Goal: Check status: Check status

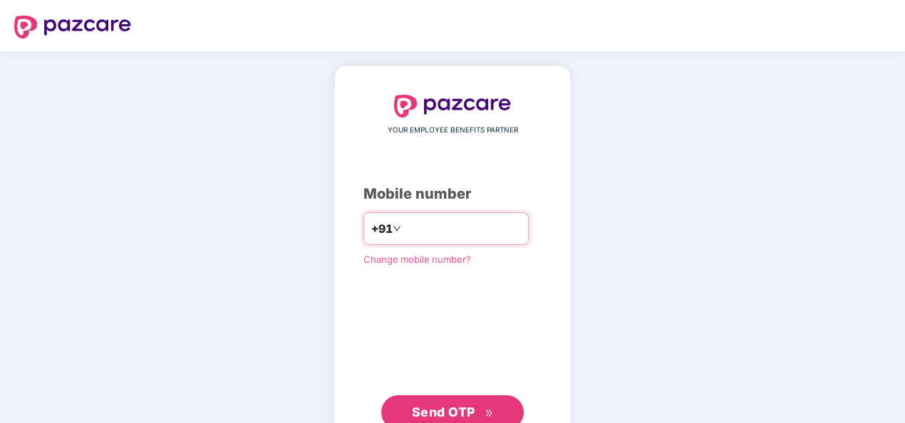
type input "**********"
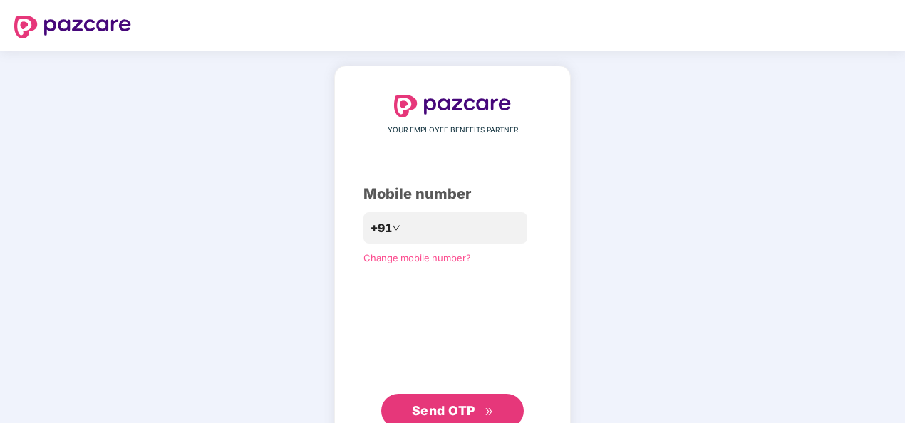
scroll to position [47, 0]
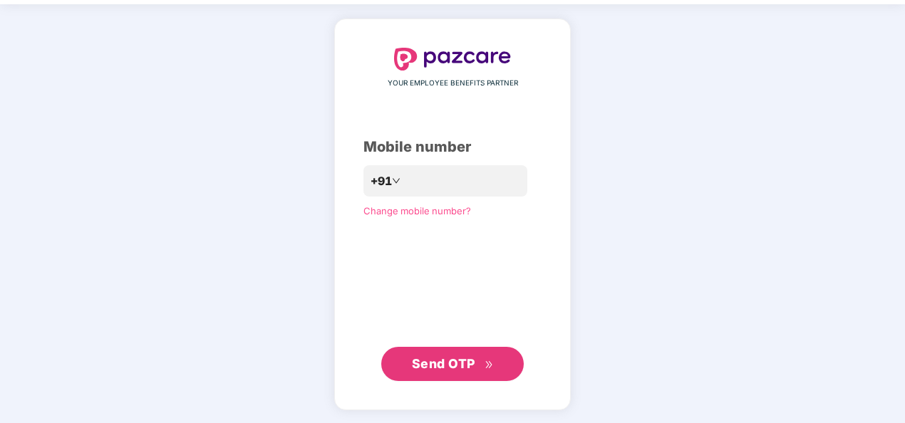
click at [461, 362] on span "Send OTP" at bounding box center [443, 363] width 63 height 15
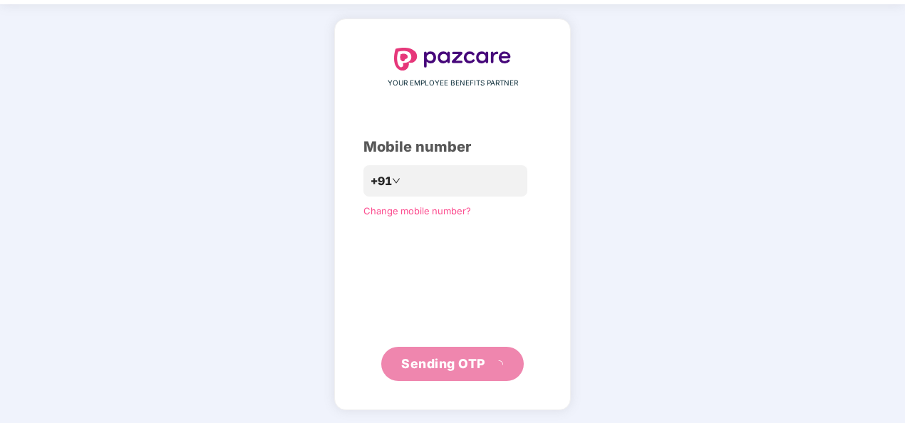
scroll to position [41, 0]
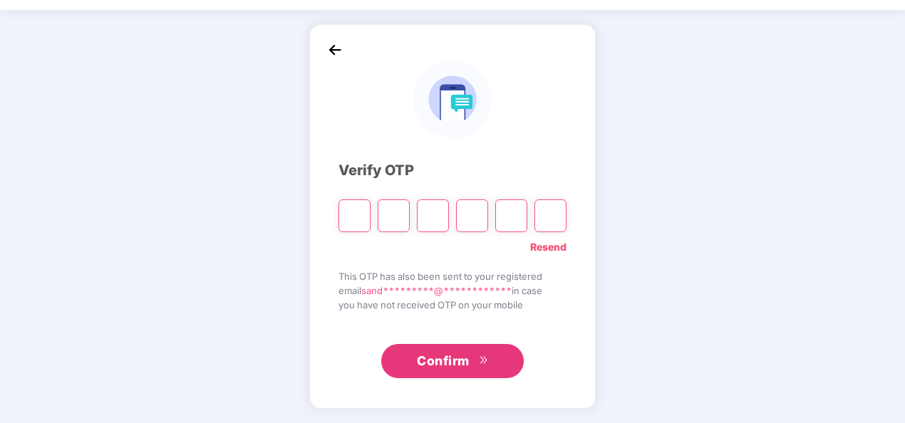
type input "*"
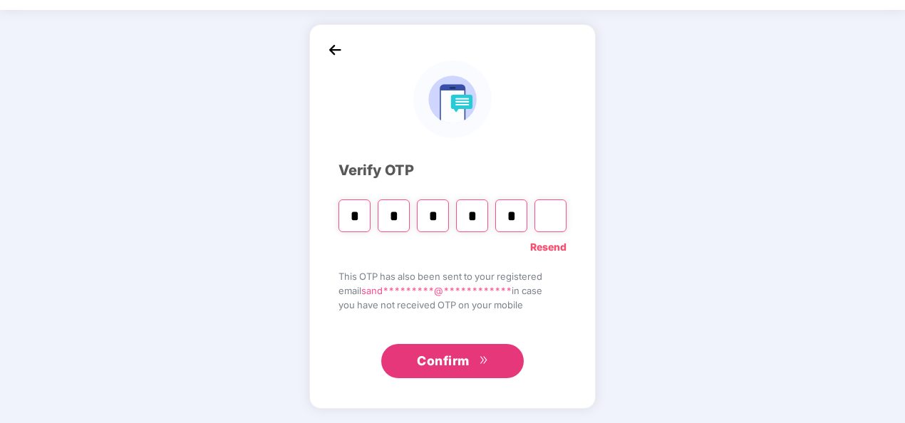
type input "*"
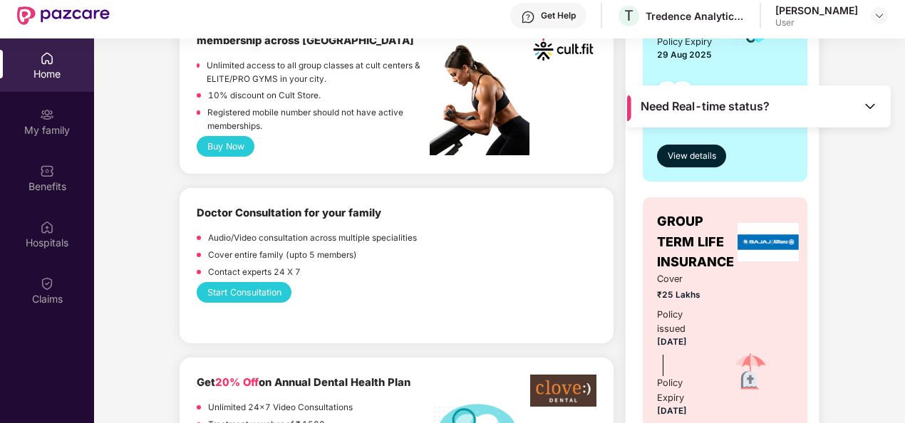
scroll to position [544, 0]
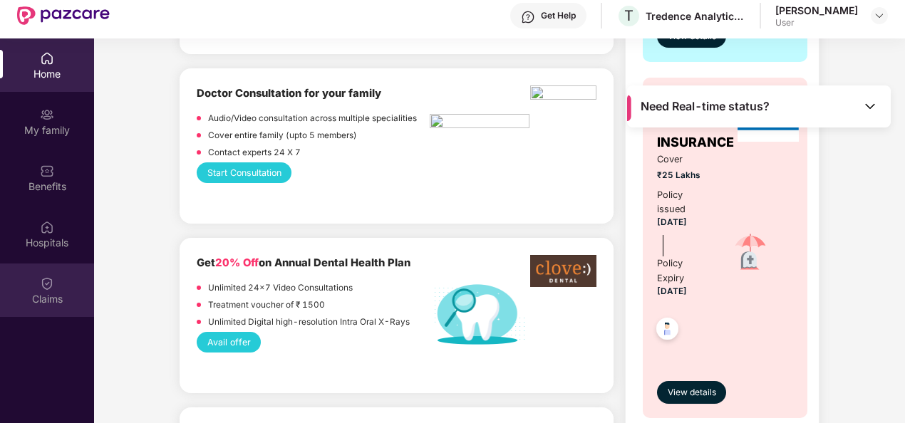
click at [64, 284] on div "Claims" at bounding box center [47, 290] width 94 height 53
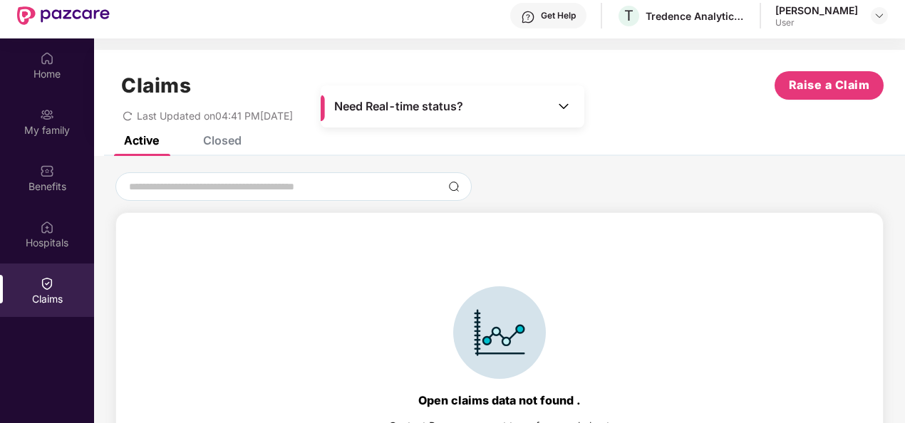
click at [226, 138] on div "Closed" at bounding box center [222, 140] width 38 height 14
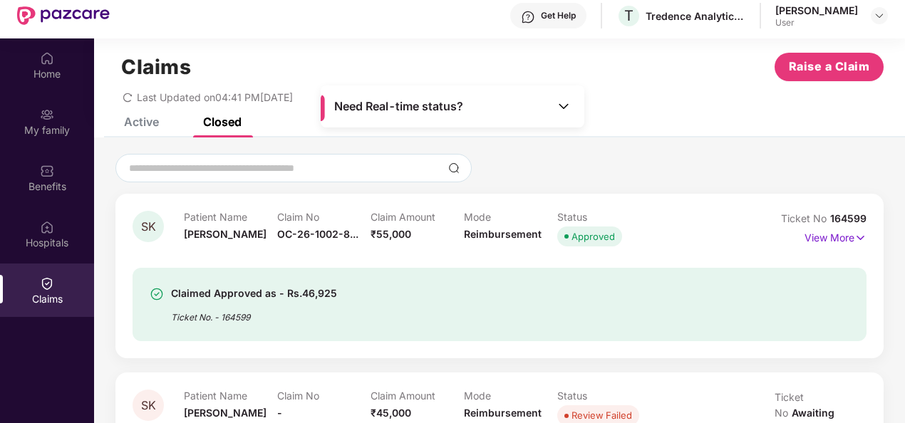
scroll to position [80, 0]
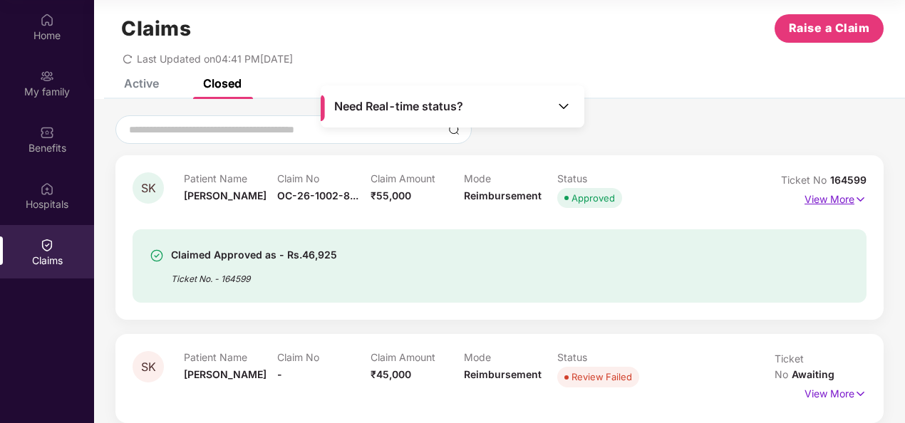
click at [848, 201] on p "View More" at bounding box center [835, 197] width 62 height 19
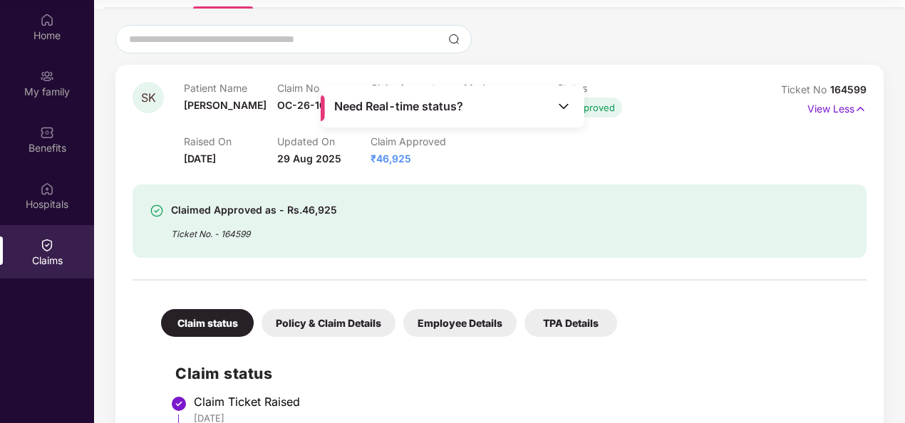
scroll to position [110, 0]
click at [449, 222] on div "Claimed Approved as - Rs.46,925 Ticket No. - 164599" at bounding box center [441, 220] width 583 height 39
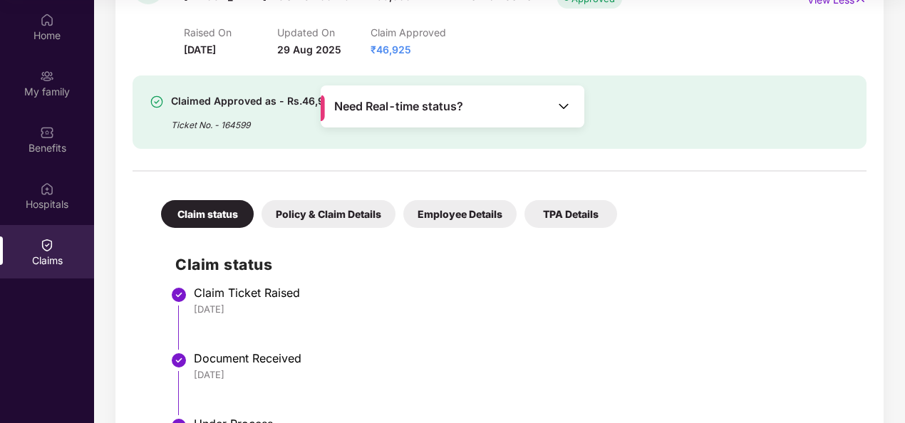
scroll to position [219, 0]
click at [332, 211] on div "Policy & Claim Details" at bounding box center [328, 213] width 134 height 28
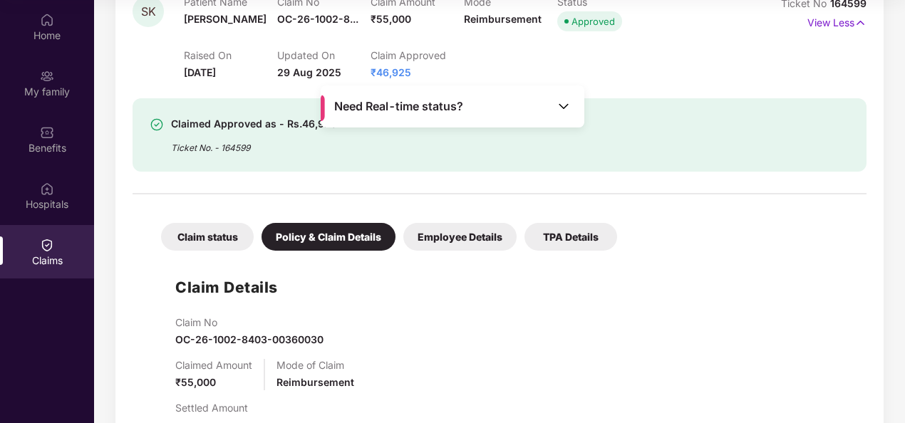
scroll to position [197, 0]
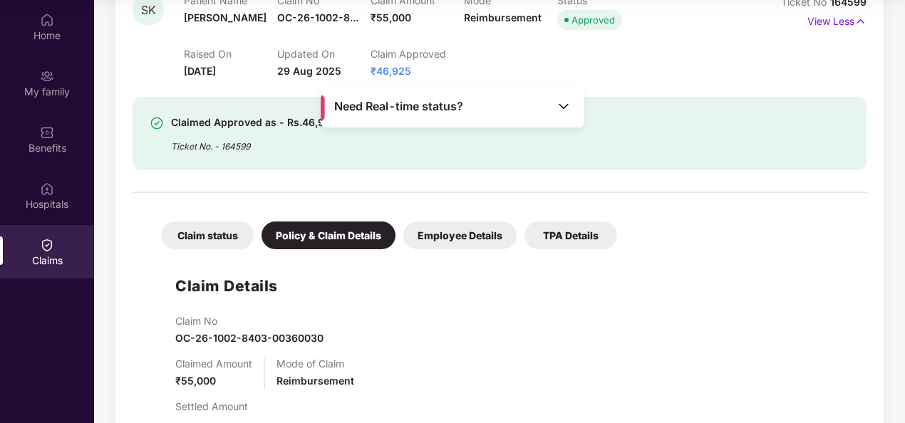
click at [460, 227] on div "Employee Details" at bounding box center [459, 236] width 113 height 28
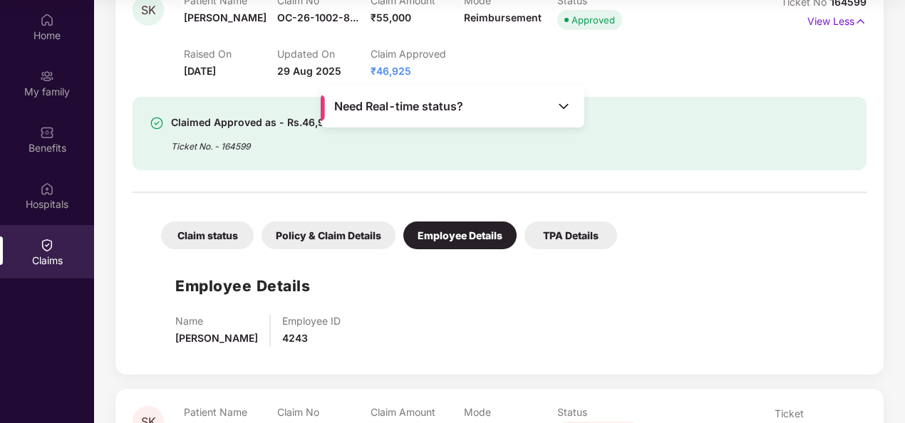
scroll to position [251, 0]
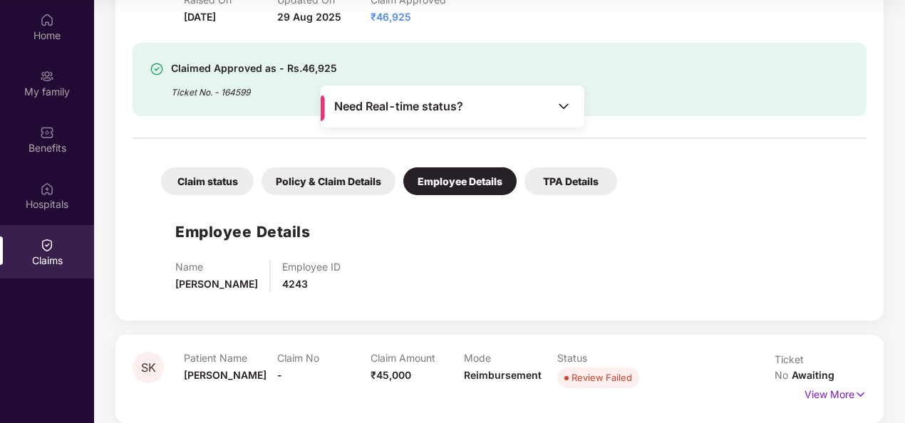
click at [573, 181] on div "TPA Details" at bounding box center [570, 181] width 93 height 28
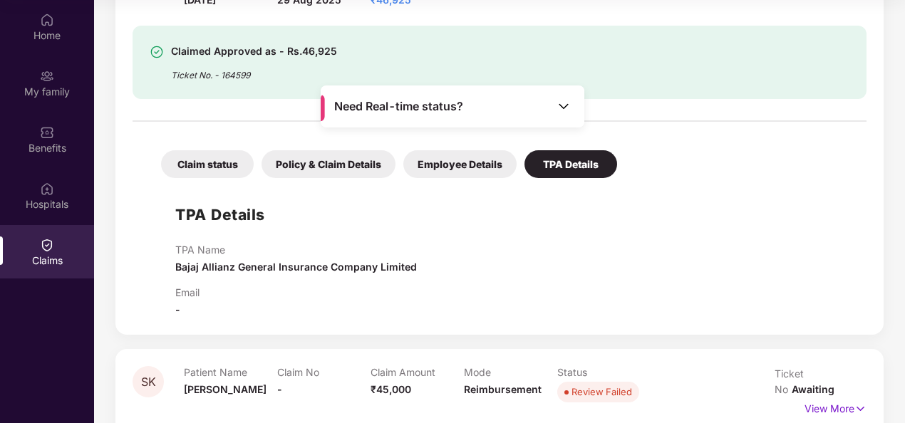
scroll to position [0, 0]
